Goal: Transaction & Acquisition: Register for event/course

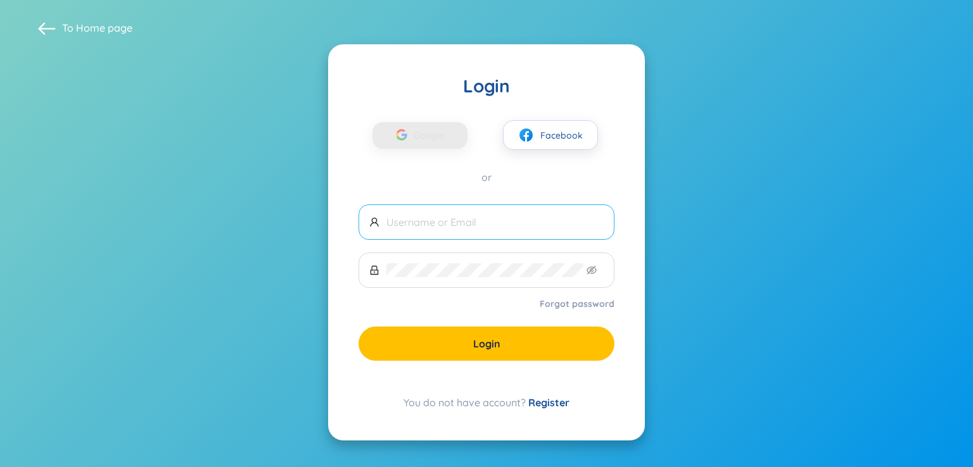
click at [509, 209] on span at bounding box center [486, 222] width 256 height 35
click at [509, 227] on input "text" at bounding box center [494, 222] width 217 height 14
click at [542, 402] on link "Register" at bounding box center [548, 402] width 41 height 13
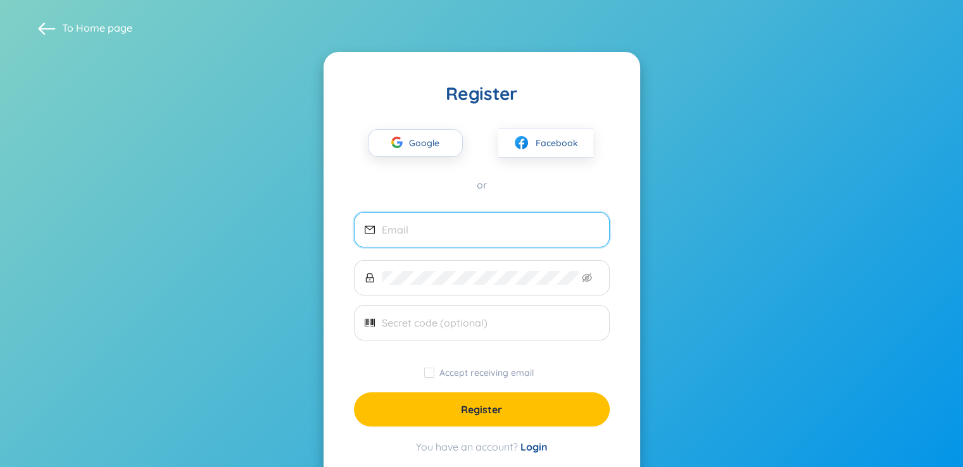
click at [491, 226] on input "email" at bounding box center [490, 230] width 217 height 14
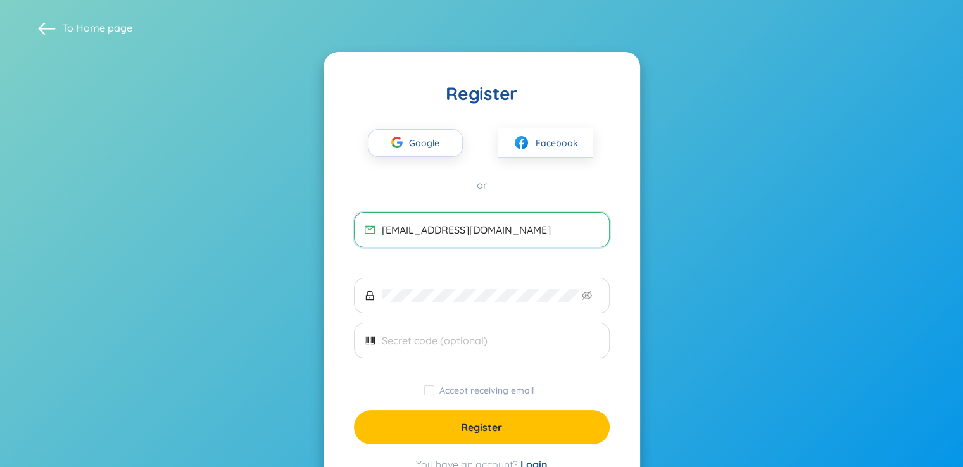
type input "lesyphananh2008@gmail.com"
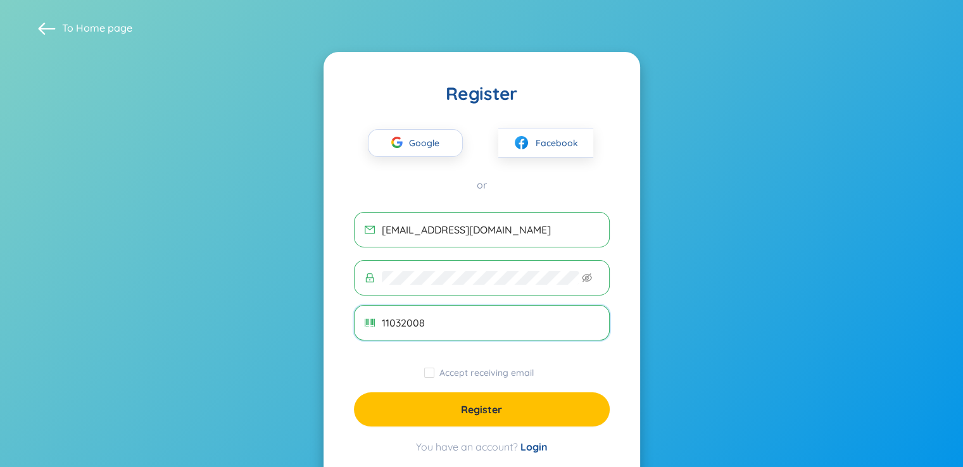
type input "11032008"
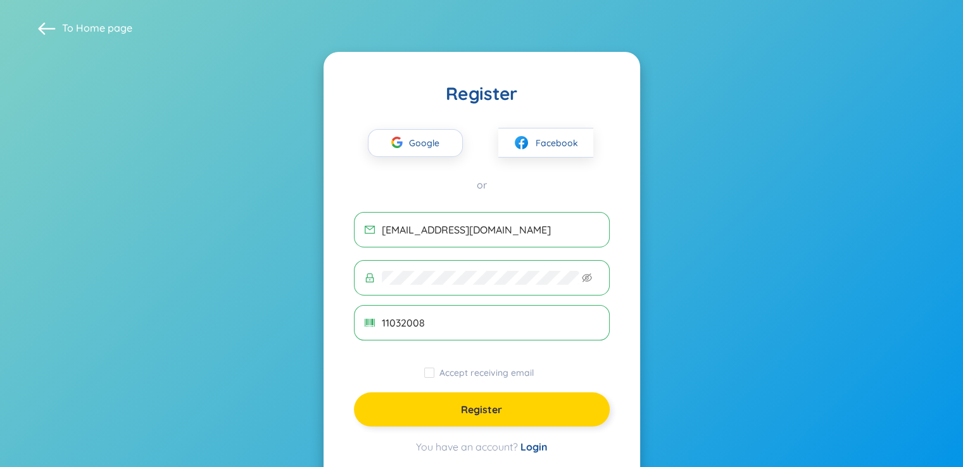
click at [469, 405] on span "Register" at bounding box center [481, 410] width 41 height 14
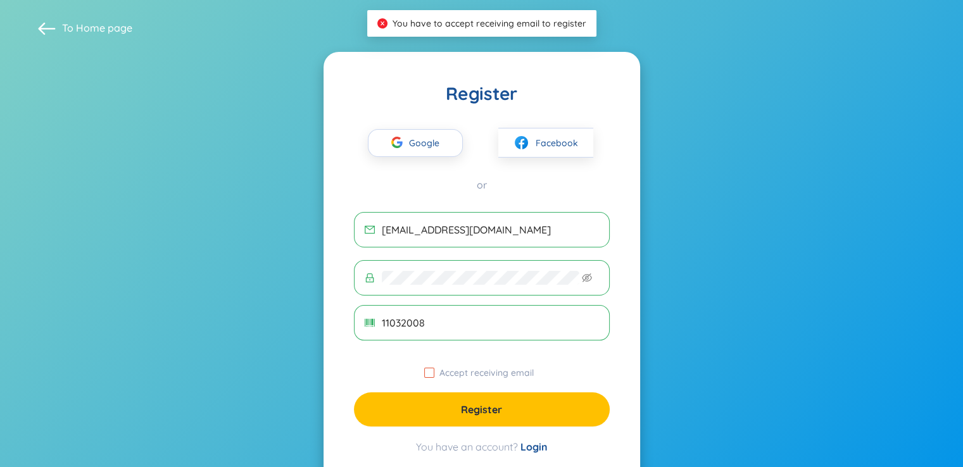
click at [433, 376] on input "Accept receiving email" at bounding box center [429, 373] width 10 height 10
checkbox input "true"
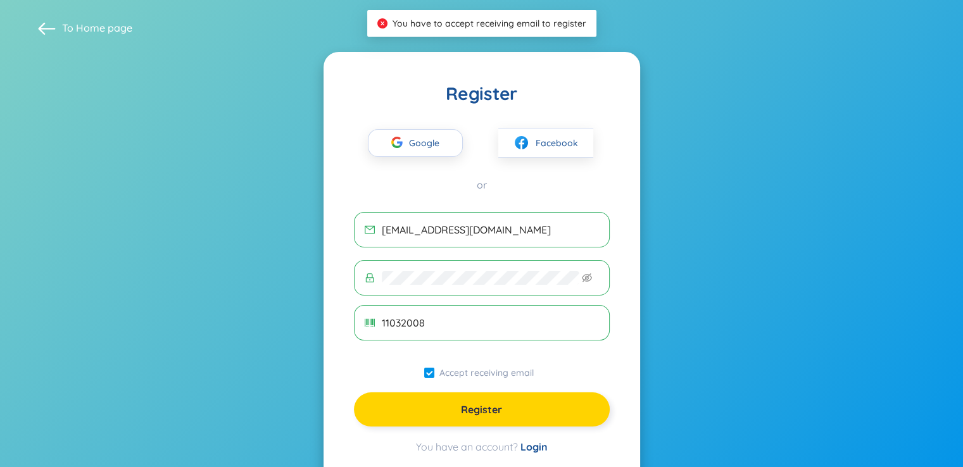
click at [471, 410] on span "Register" at bounding box center [481, 410] width 41 height 14
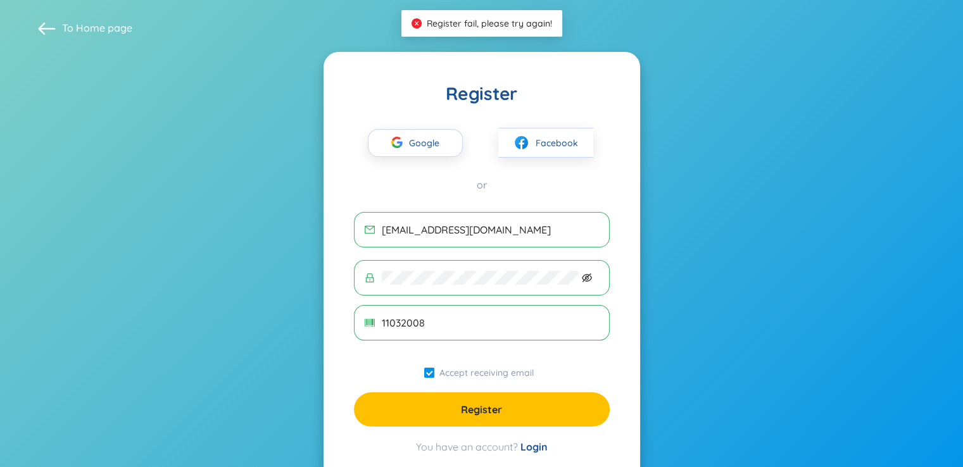
click at [589, 279] on icon "eye-invisible" at bounding box center [587, 278] width 10 height 10
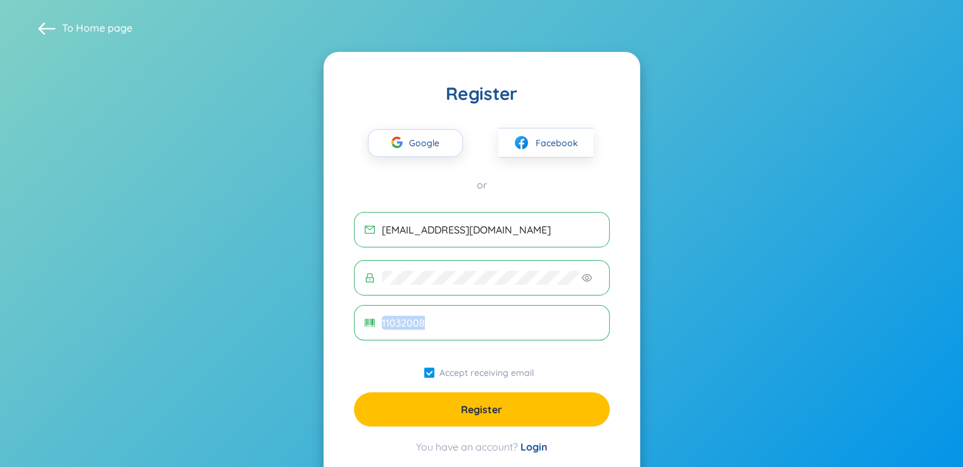
drag, startPoint x: 448, startPoint y: 330, endPoint x: 265, endPoint y: 344, distance: 184.2
click at [265, 344] on section "To Home page Register Google Facebook or lesyphananh2008@gmail.com 11032008 Acc…" at bounding box center [481, 252] width 963 height 504
click at [428, 345] on form "lesyphananh2008@gmail.com 11032008 Accept receiving email Register" at bounding box center [482, 319] width 256 height 215
drag, startPoint x: 433, startPoint y: 327, endPoint x: 312, endPoint y: 341, distance: 122.4
click at [312, 341] on section "To Home page Register Google Facebook or lesyphananh2008@gmail.com Accept recei…" at bounding box center [481, 252] width 963 height 504
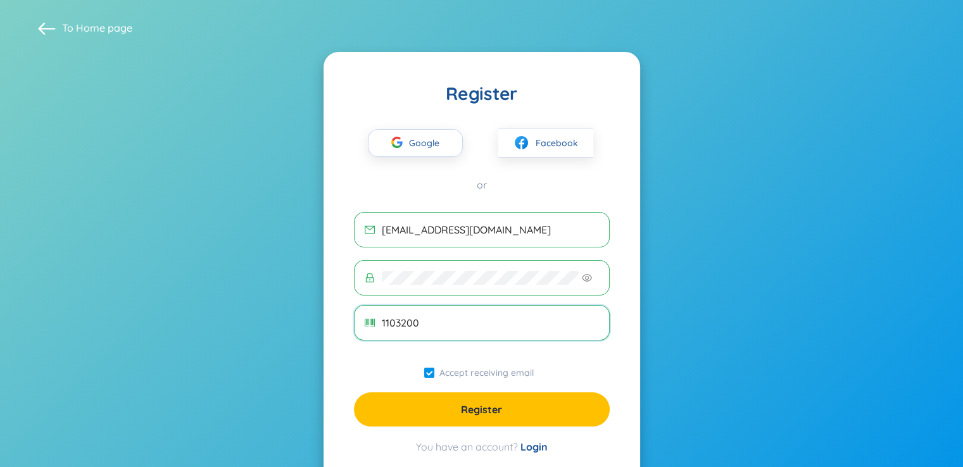
type input "11032008"
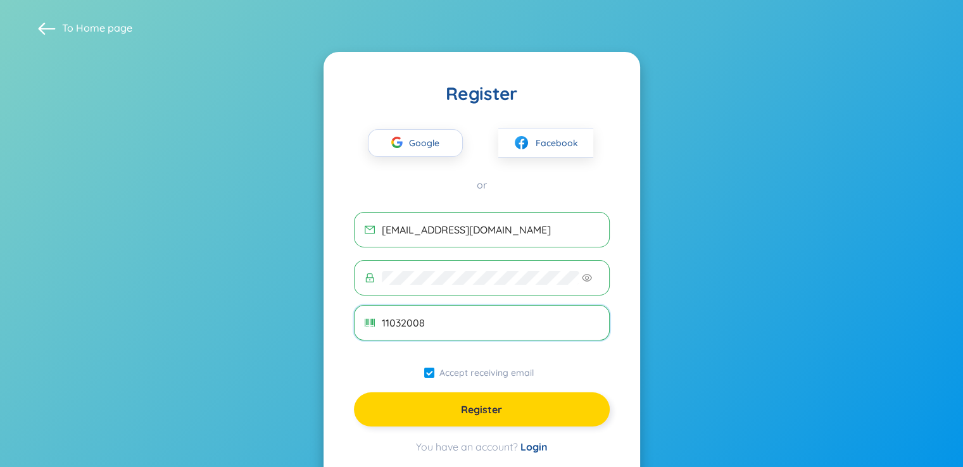
click at [560, 397] on button "Register" at bounding box center [482, 410] width 256 height 34
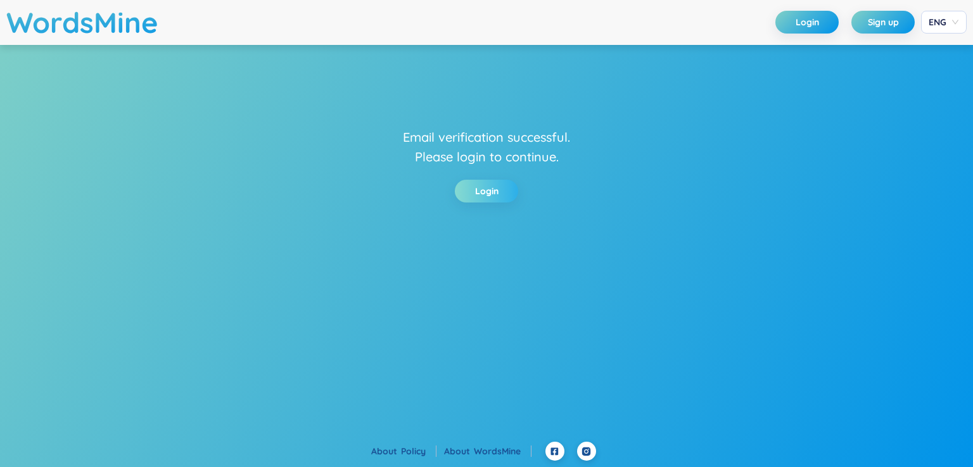
click at [493, 193] on link "Login" at bounding box center [486, 191] width 23 height 14
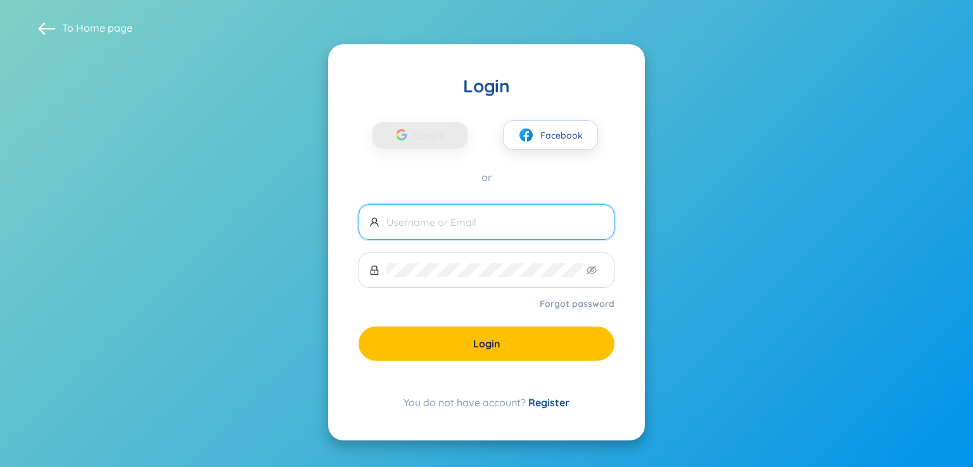
click at [467, 232] on span at bounding box center [486, 222] width 256 height 35
type input "[EMAIL_ADDRESS][DOMAIN_NAME]"
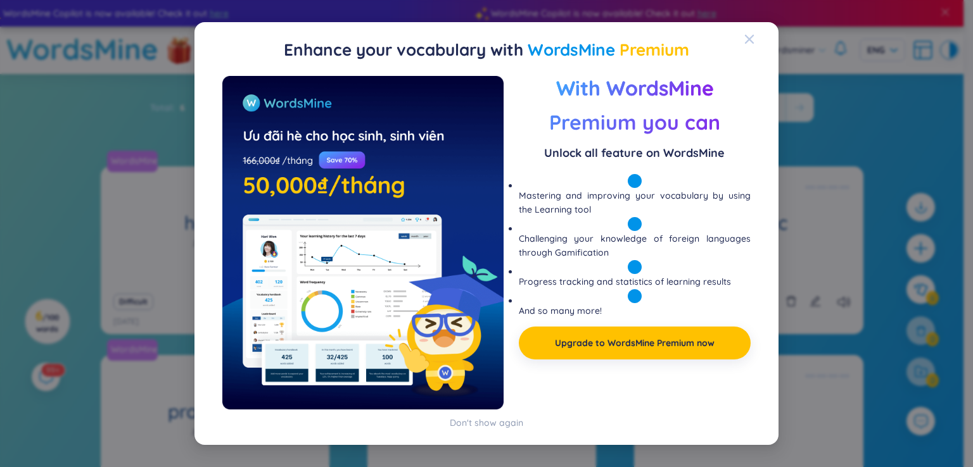
click at [745, 42] on icon "Close" at bounding box center [749, 39] width 9 height 9
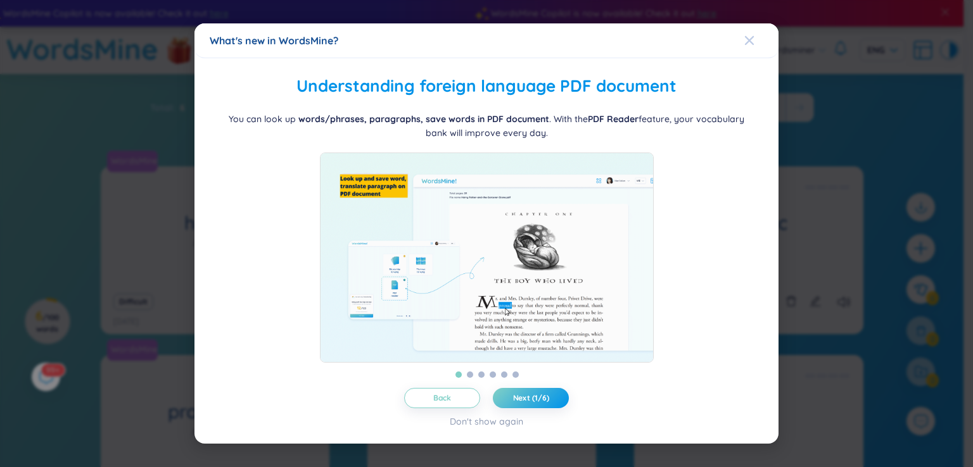
click at [749, 41] on div "Close" at bounding box center [749, 40] width 10 height 34
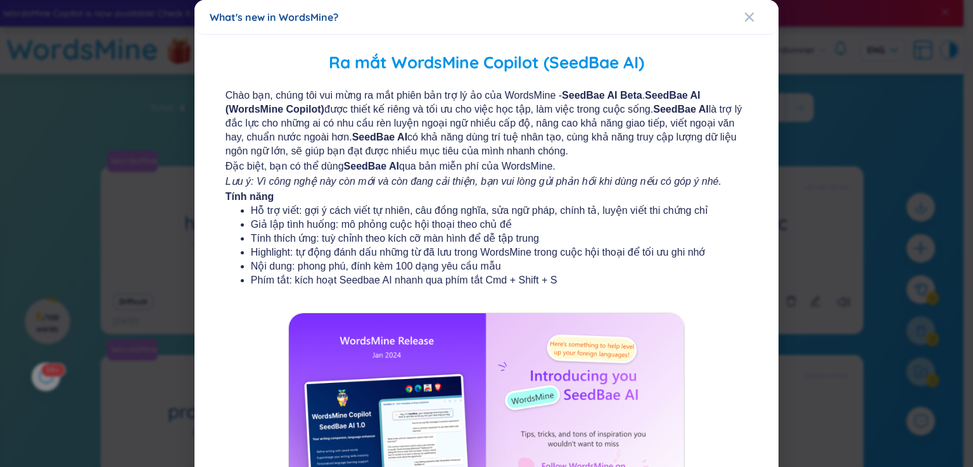
click at [749, 41] on div "Ra mắt WordsMine Copilot (SeedBae AI) Chào bạn, chúng tôi vui mừng ra mắt phiên…" at bounding box center [486, 319] width 584 height 569
click at [749, 15] on span "Close" at bounding box center [761, 17] width 34 height 34
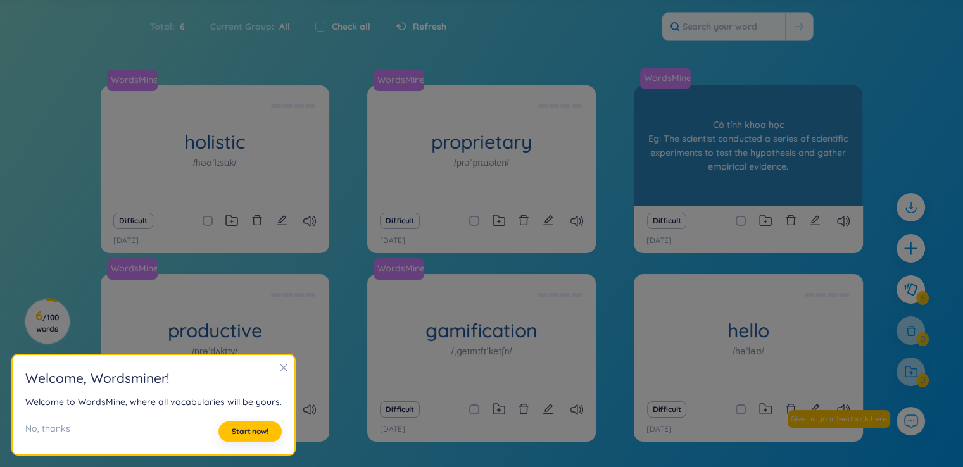
scroll to position [105, 0]
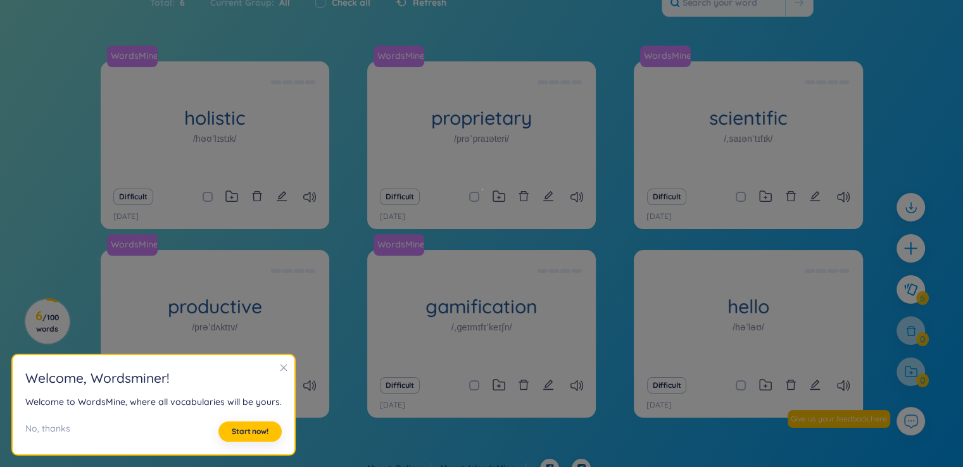
click at [784, 36] on section "Sort Alphabet Ascending Alphabet Descending Time-based Ascending Time-based Des…" at bounding box center [481, 214] width 963 height 490
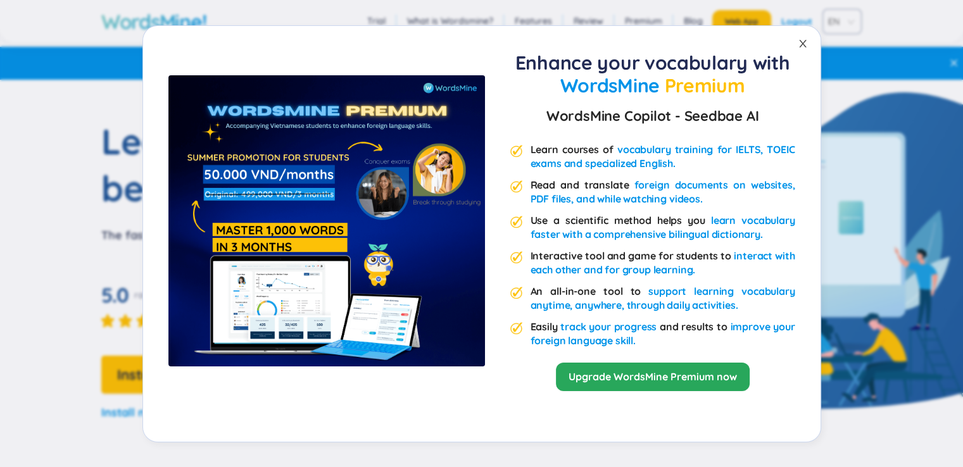
click at [802, 39] on icon "close" at bounding box center [803, 44] width 10 height 10
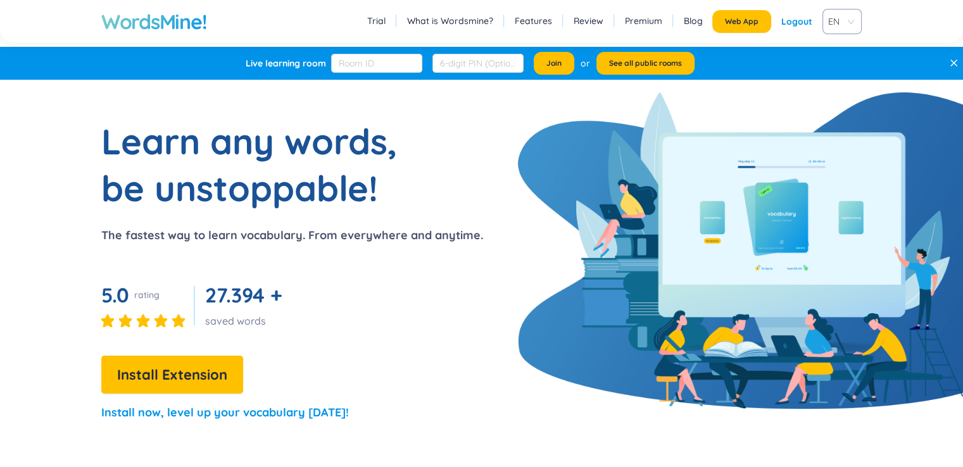
click at [849, 25] on span "EN" at bounding box center [839, 21] width 23 height 19
click at [844, 23] on span "EN" at bounding box center [839, 21] width 23 height 19
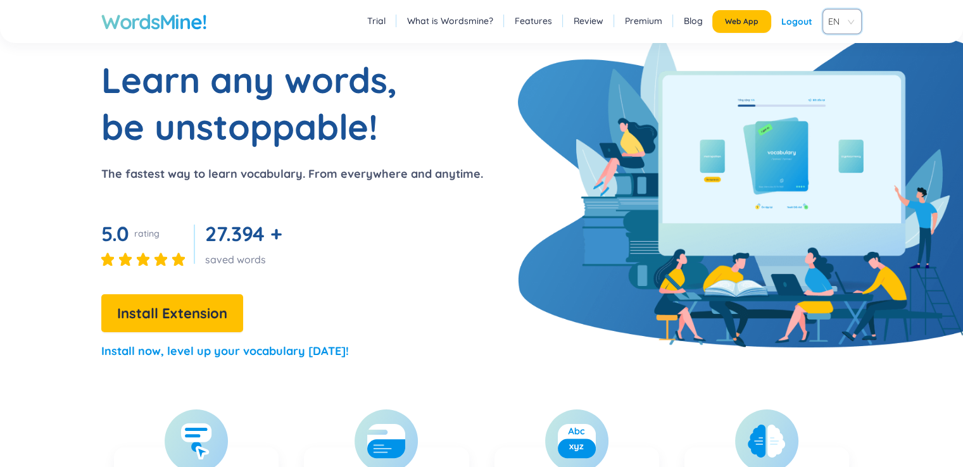
scroll to position [211, 0]
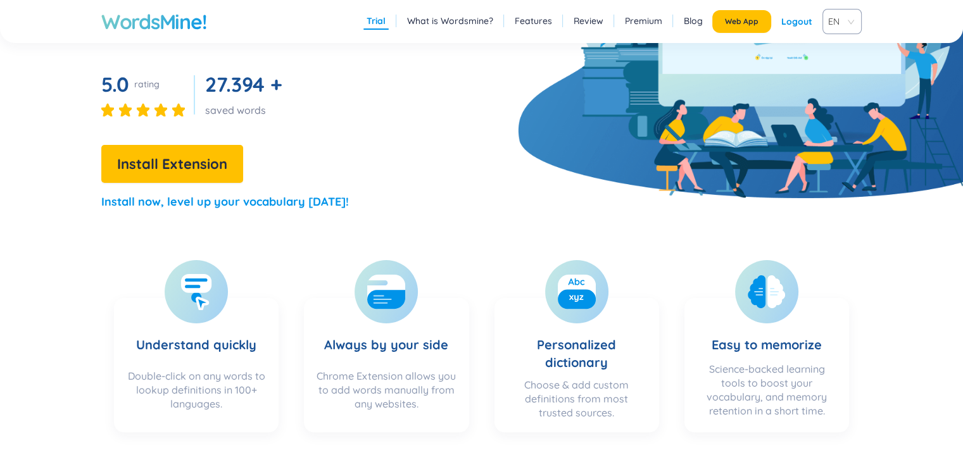
click at [204, 198] on p "Install now, level up your vocabulary [DATE]!" at bounding box center [225, 202] width 248 height 18
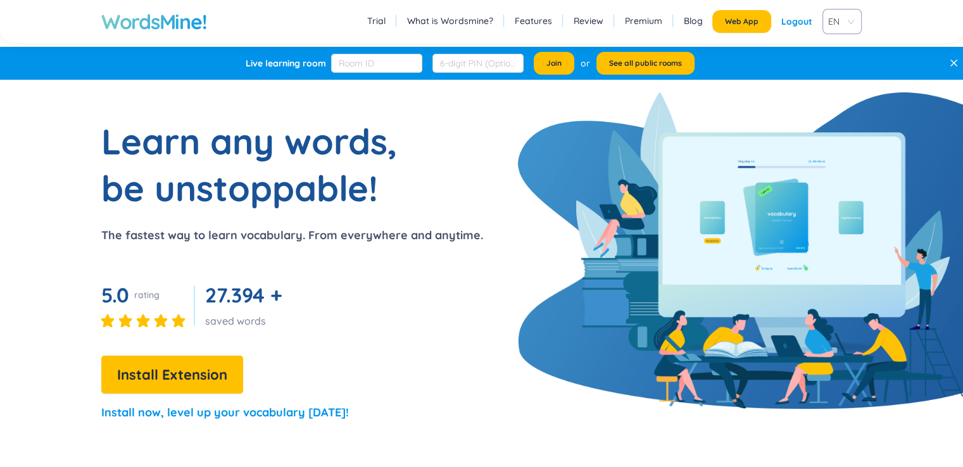
click at [444, 18] on link "What is Wordsmine?" at bounding box center [450, 21] width 86 height 13
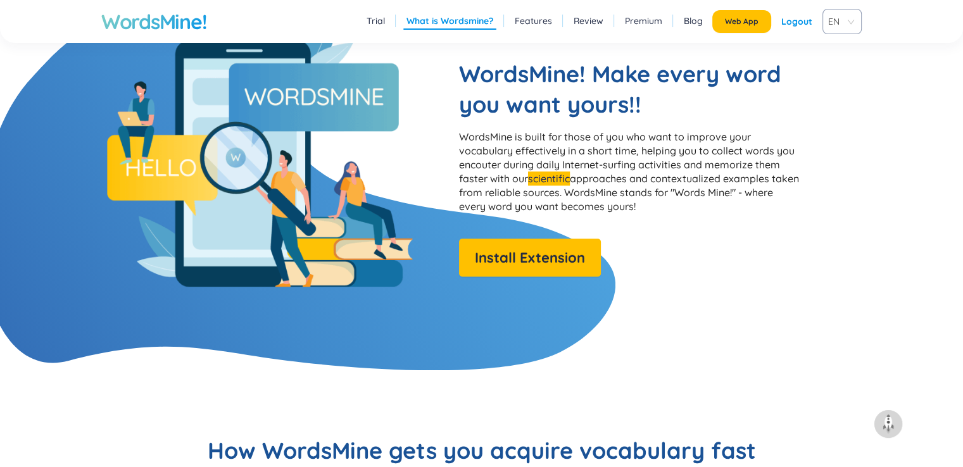
scroll to position [1026, 0]
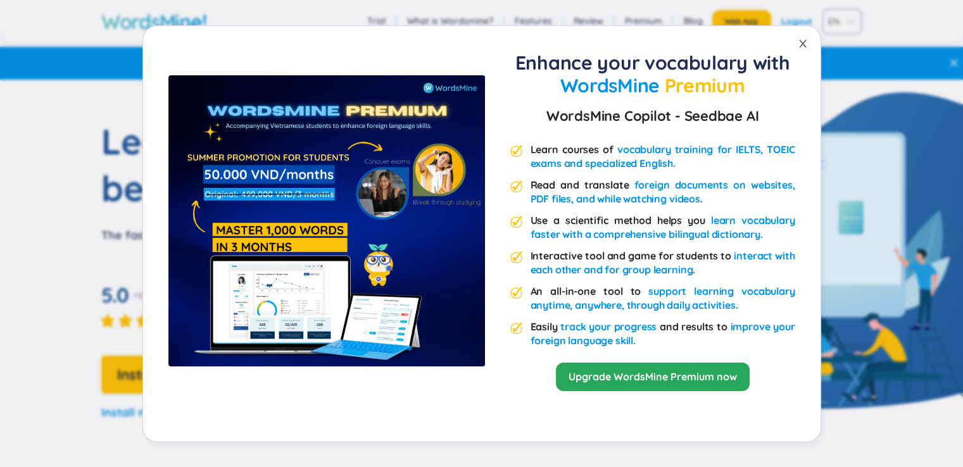
click at [803, 34] on span "Close" at bounding box center [802, 43] width 35 height 35
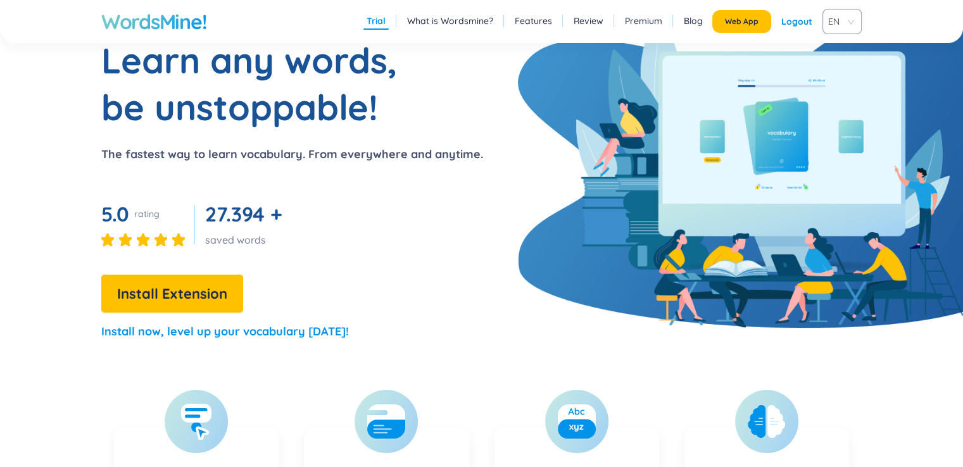
scroll to position [105, 0]
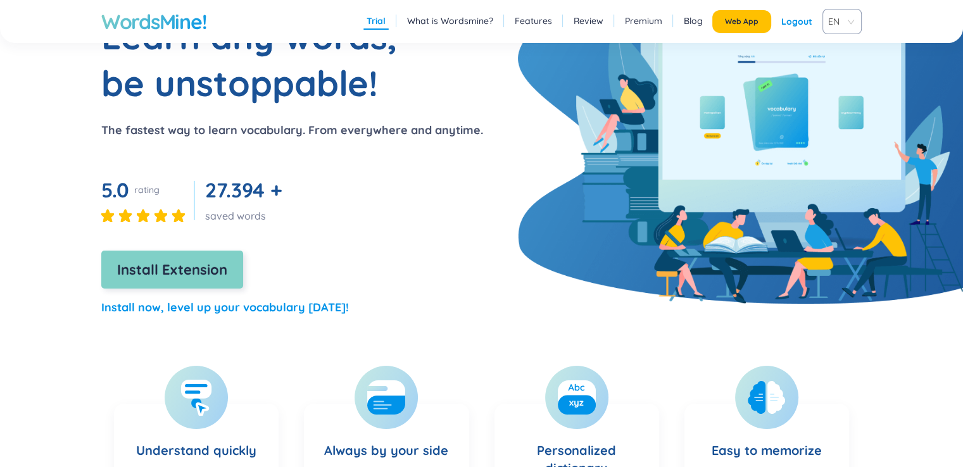
click at [222, 280] on span "Install Extension" at bounding box center [172, 270] width 110 height 22
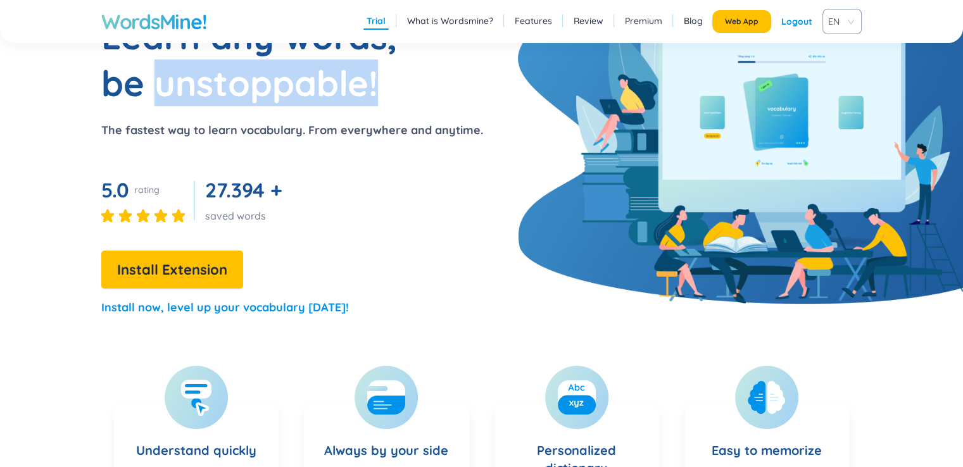
drag, startPoint x: 164, startPoint y: 79, endPoint x: 376, endPoint y: 80, distance: 211.5
click at [376, 80] on h1 "Learn any words, be unstoppable!" at bounding box center [259, 60] width 317 height 94
click at [388, 116] on img at bounding box center [396, 112] width 28 height 14
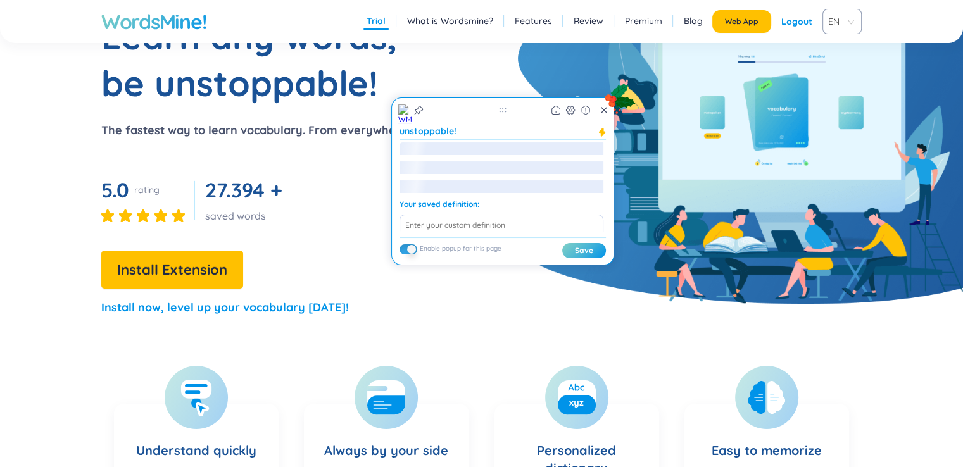
click at [509, 74] on section "Learn any words, be unstoppable! The fastest way to learn vocabulary. From ever…" at bounding box center [481, 170] width 963 height 315
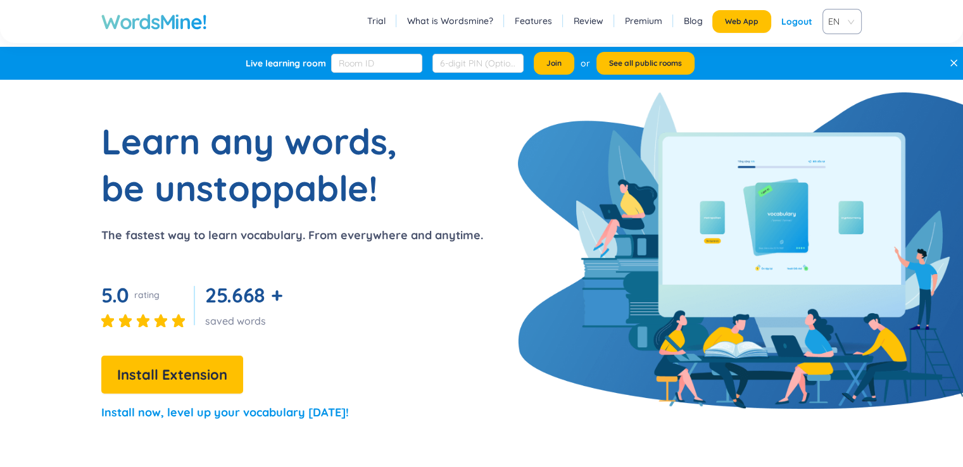
click at [801, 15] on div "Logout" at bounding box center [797, 21] width 31 height 23
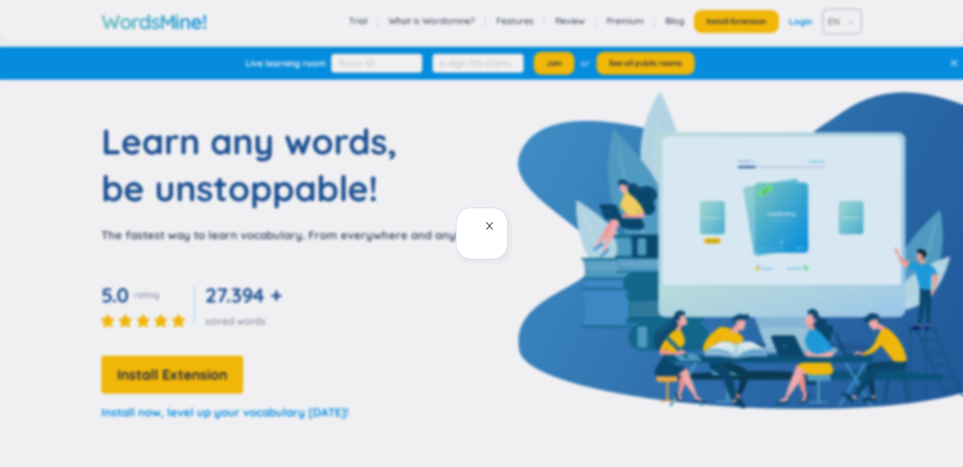
click at [494, 229] on icon "close" at bounding box center [489, 226] width 10 height 10
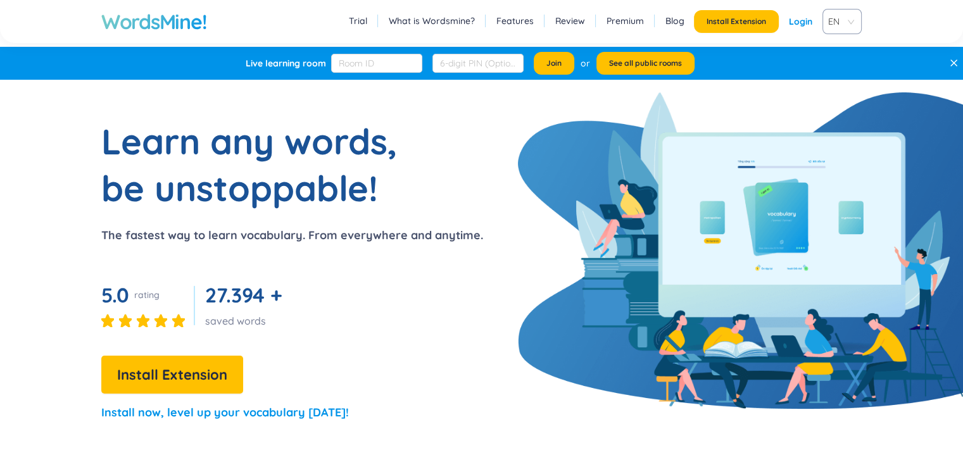
click at [803, 17] on link "Login" at bounding box center [800, 21] width 23 height 23
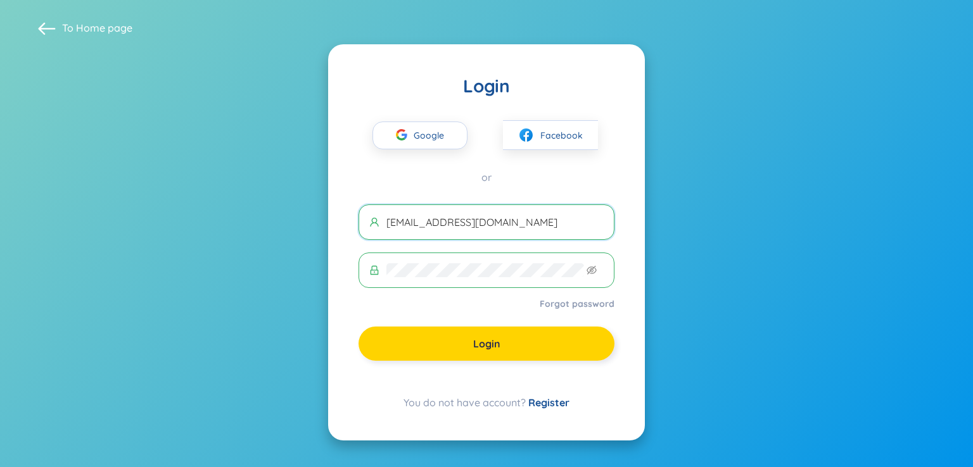
click at [496, 345] on span "Login" at bounding box center [486, 344] width 27 height 14
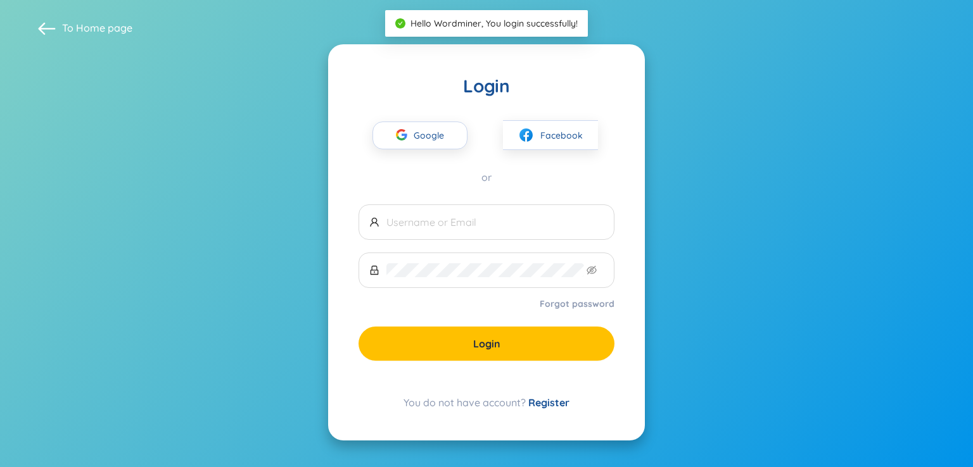
type input "lesyphananh2008@gmail.com"
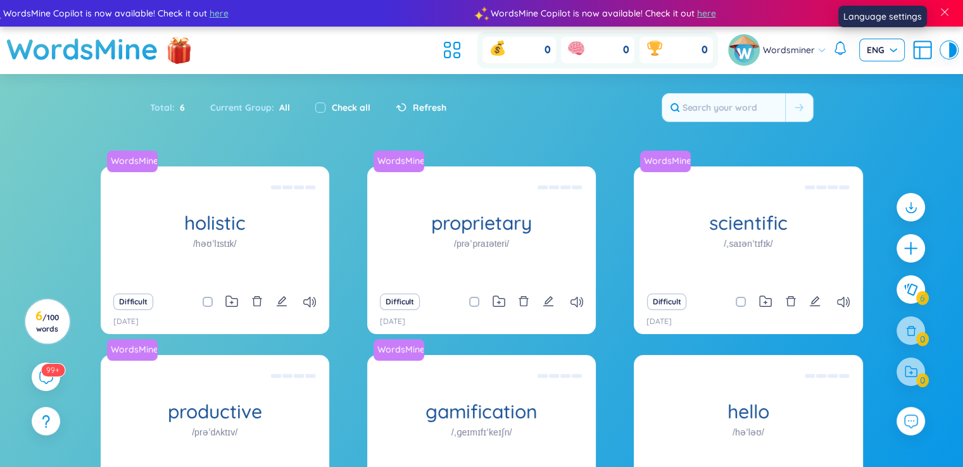
click at [875, 51] on span "ENG" at bounding box center [882, 50] width 30 height 13
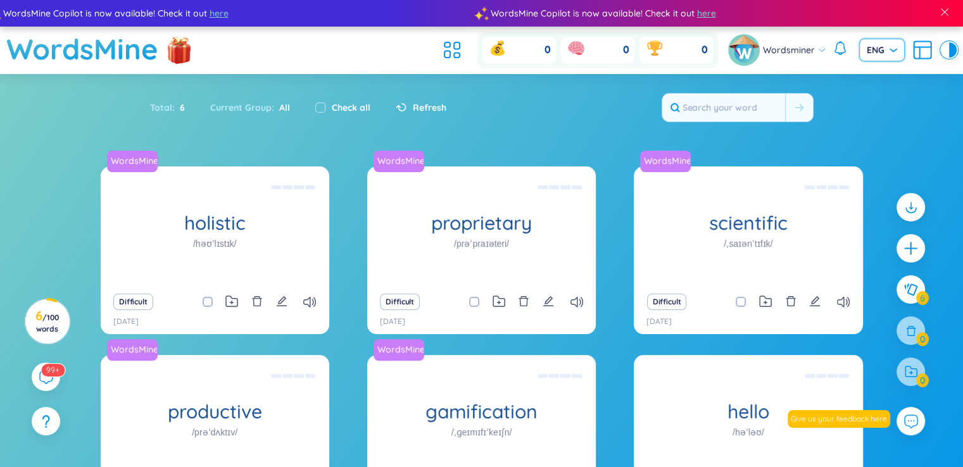
click at [942, 11] on span at bounding box center [944, 11] width 11 height 11
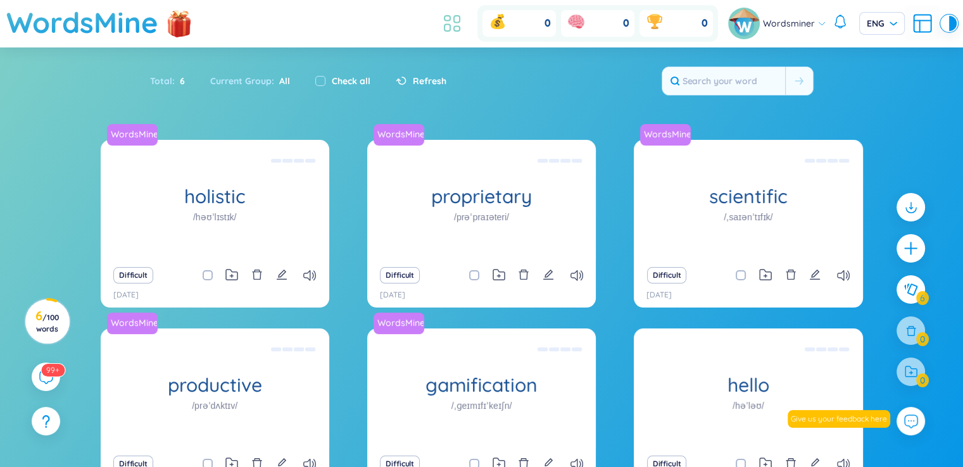
click at [457, 34] on icon at bounding box center [452, 23] width 23 height 23
